Goal: Find contact information: Find contact information

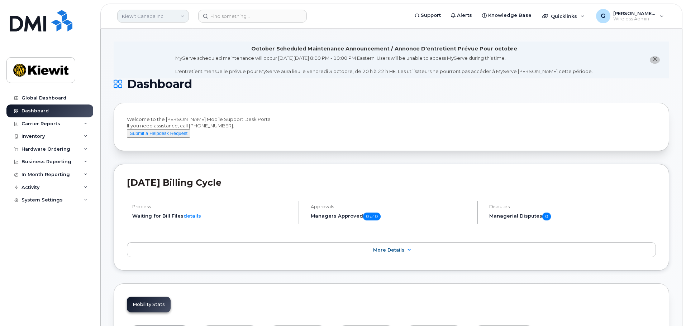
click at [173, 20] on link "Kiewit Canada Inc" at bounding box center [153, 16] width 72 height 13
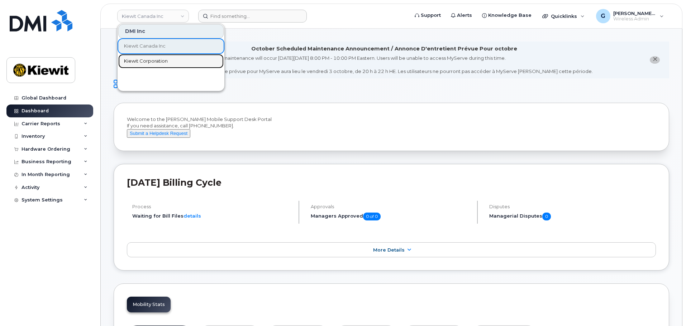
drag, startPoint x: 162, startPoint y: 58, endPoint x: 225, endPoint y: 11, distance: 78.6
click at [162, 58] on span "Kiewit Corporation" at bounding box center [146, 61] width 44 height 7
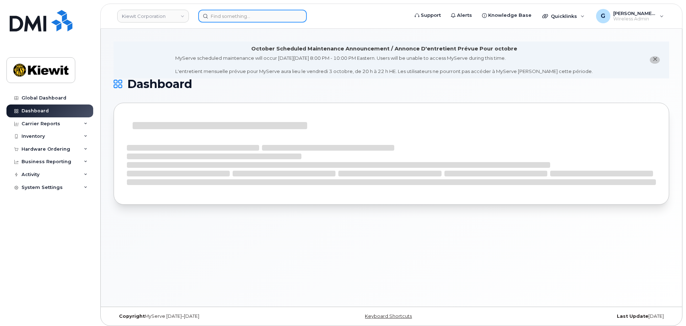
click at [241, 16] on input at bounding box center [252, 16] width 109 height 13
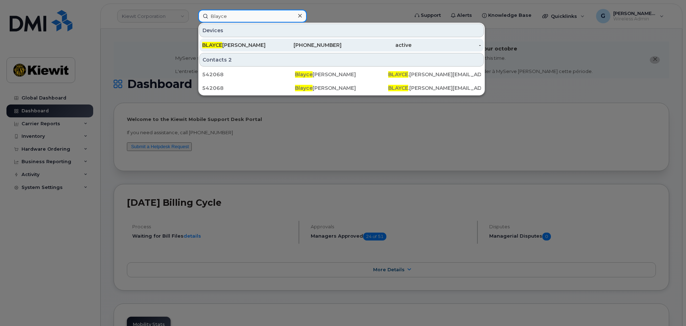
type input "Blayce"
click at [265, 46] on div "BLAYCE TIPTON" at bounding box center [237, 45] width 70 height 7
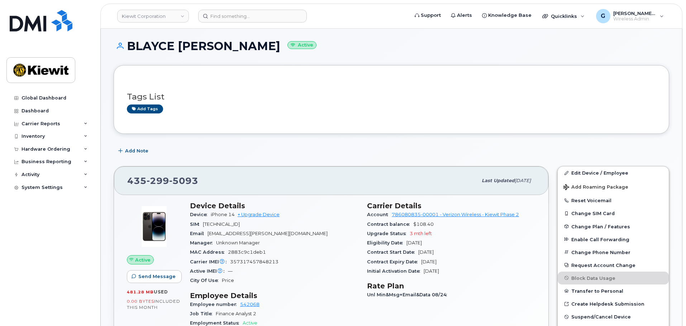
scroll to position [72, 0]
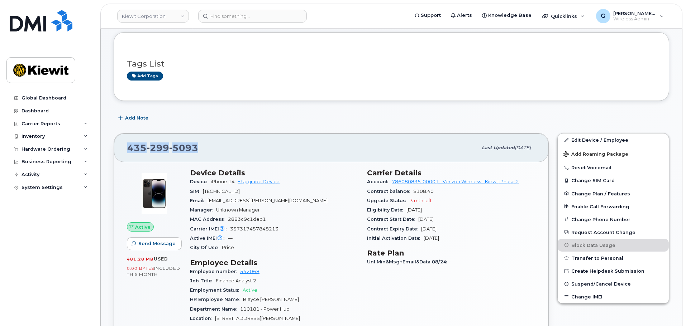
drag, startPoint x: 200, startPoint y: 146, endPoint x: 124, endPoint y: 144, distance: 76.7
click at [124, 144] on div "435 299 5093 Last updated Sep 06, 2025" at bounding box center [331, 148] width 434 height 29
copy span "435 299 5093"
